Goal: Check status: Check status

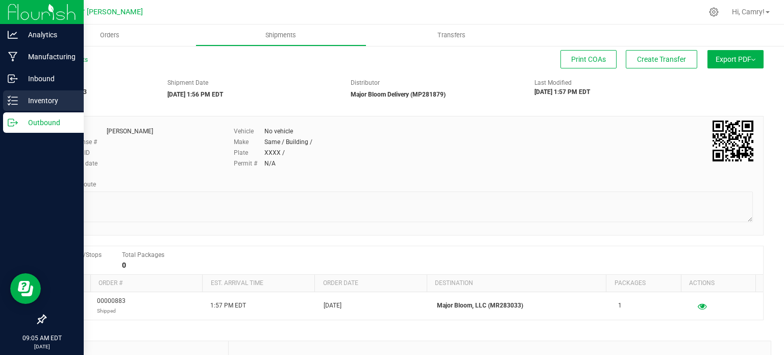
click at [37, 100] on p "Inventory" at bounding box center [48, 100] width 61 height 12
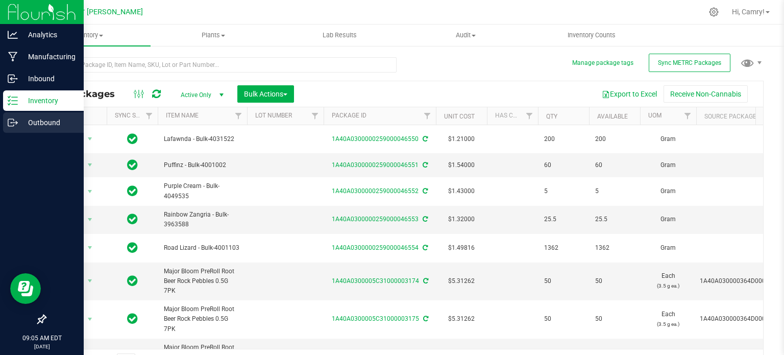
click at [13, 124] on icon at bounding box center [13, 122] width 10 height 10
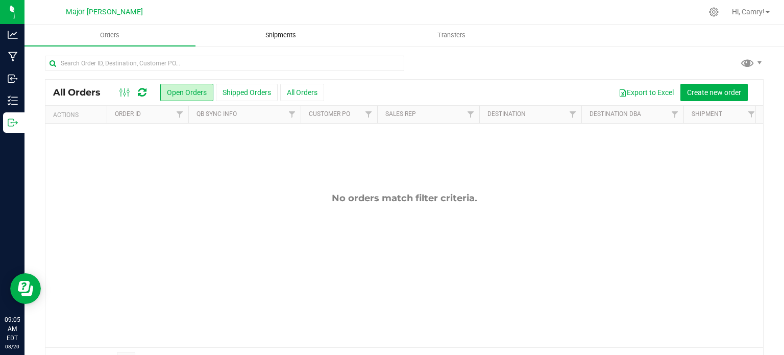
click at [290, 32] on span "Shipments" at bounding box center [281, 35] width 58 height 9
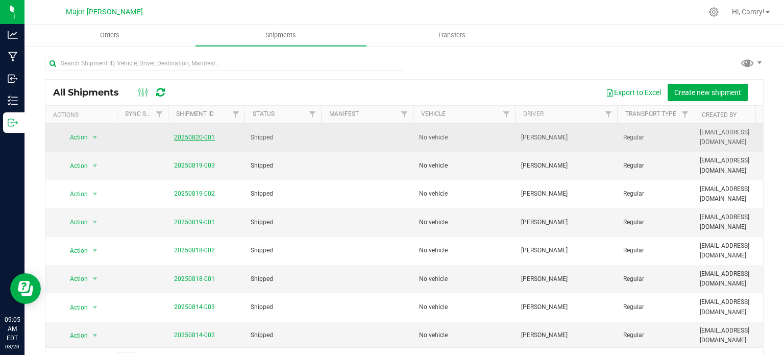
click at [189, 137] on link "20250820-001" at bounding box center [194, 137] width 41 height 7
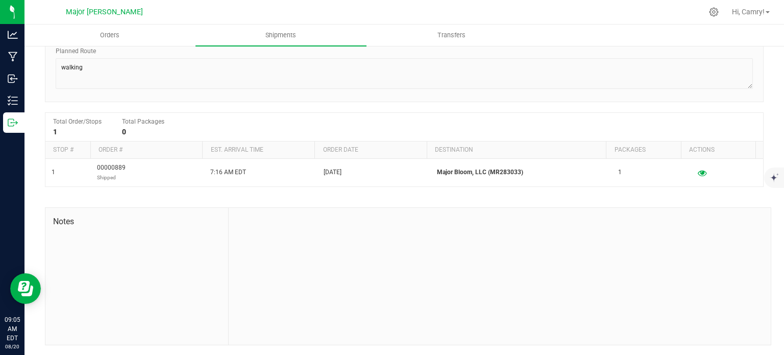
scroll to position [134, 0]
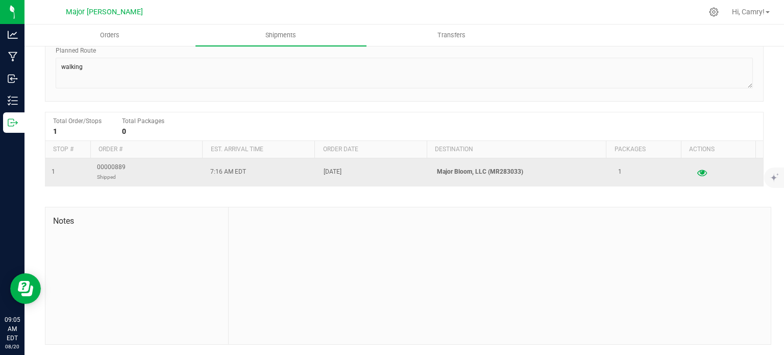
click at [698, 170] on icon "button" at bounding box center [703, 172] width 10 height 7
